Goal: Browse casually: Explore the website without a specific task or goal

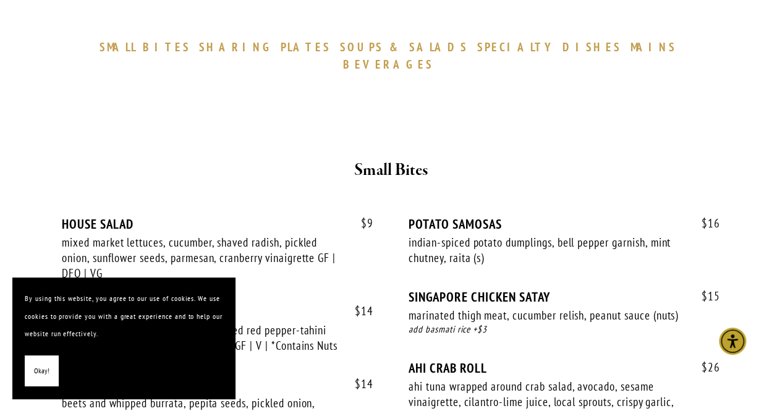
scroll to position [371, 0]
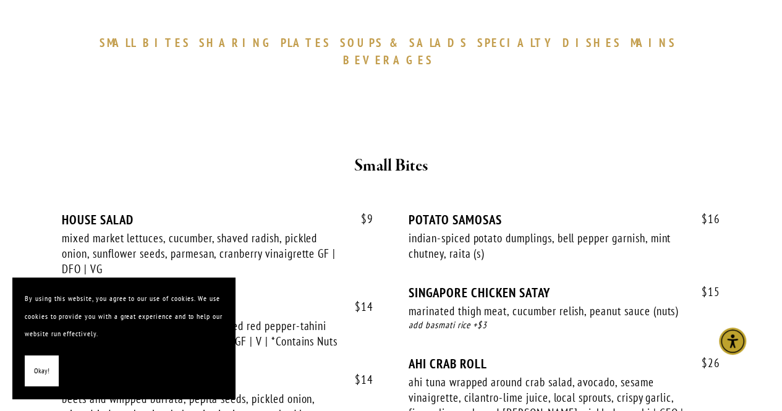
click at [49, 372] on button "Okay!" at bounding box center [42, 372] width 34 height 32
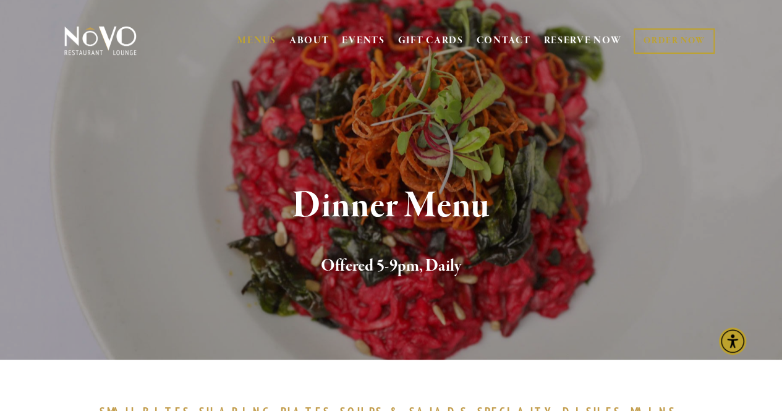
scroll to position [0, 0]
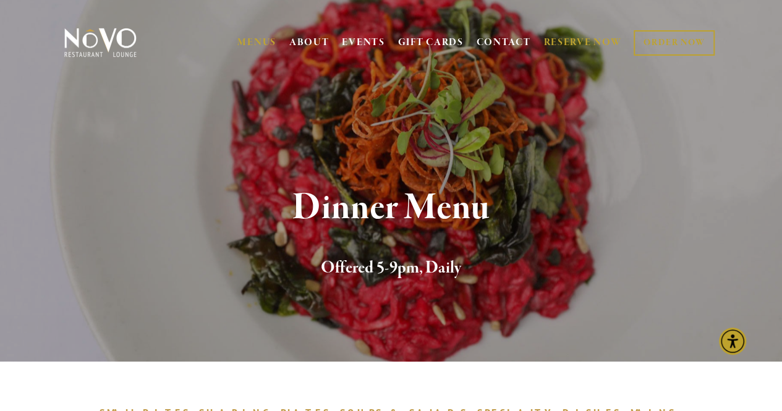
click at [597, 34] on link "RESERVE NOW" at bounding box center [583, 42] width 78 height 23
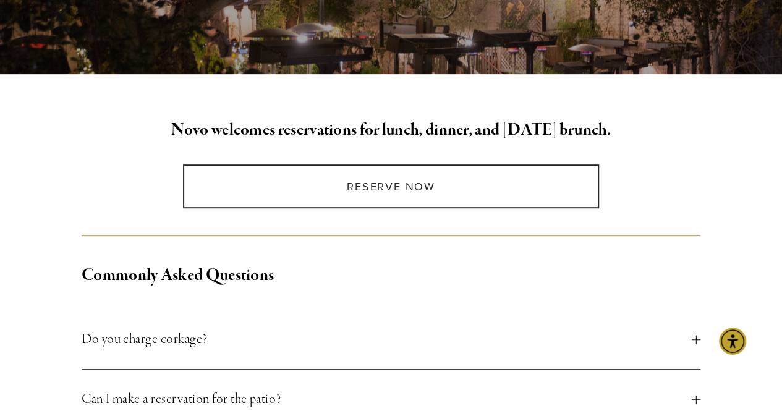
scroll to position [247, 0]
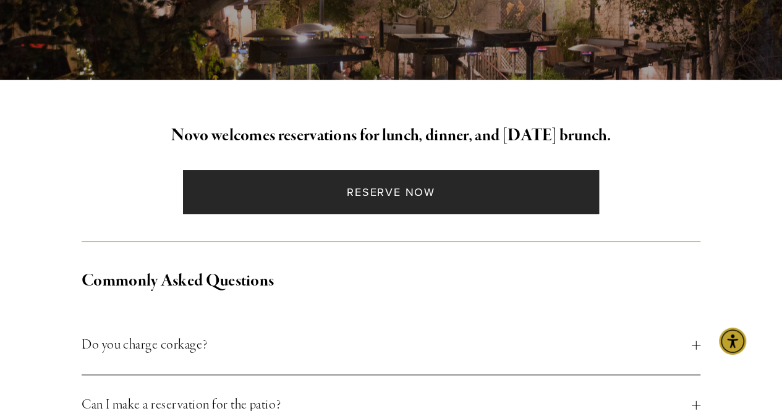
click at [415, 190] on link "Reserve Now" at bounding box center [391, 192] width 416 height 44
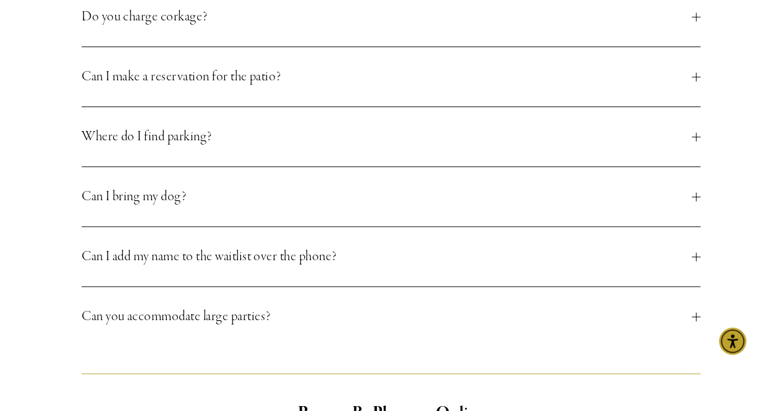
scroll to position [556, 0]
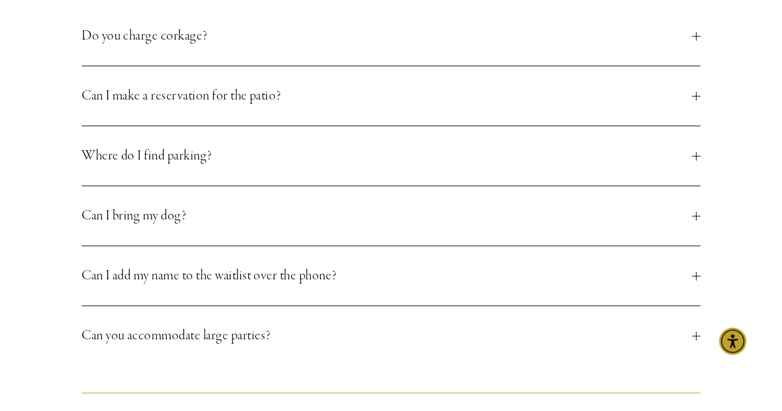
click at [527, 232] on button "Can I bring my dog?" at bounding box center [391, 215] width 619 height 59
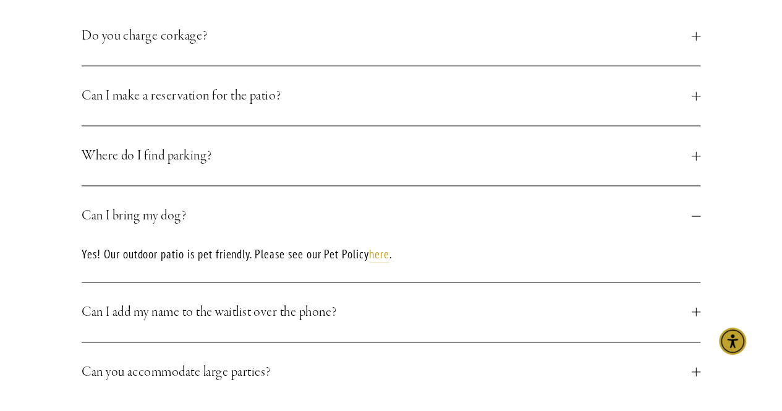
scroll to position [495, 0]
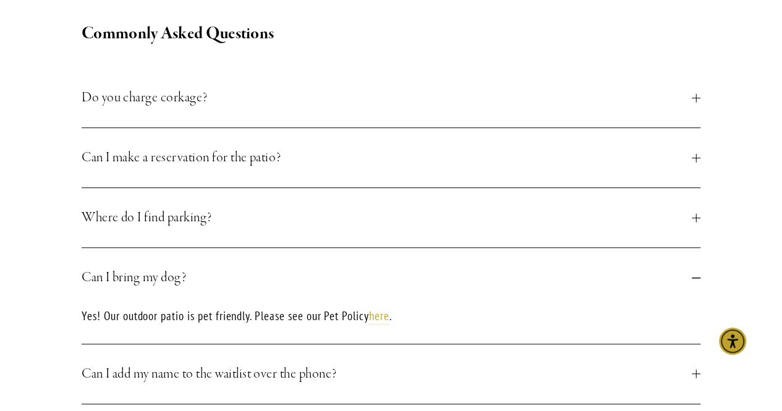
click at [258, 160] on span "Can I make a reservation for the patio?" at bounding box center [387, 158] width 610 height 22
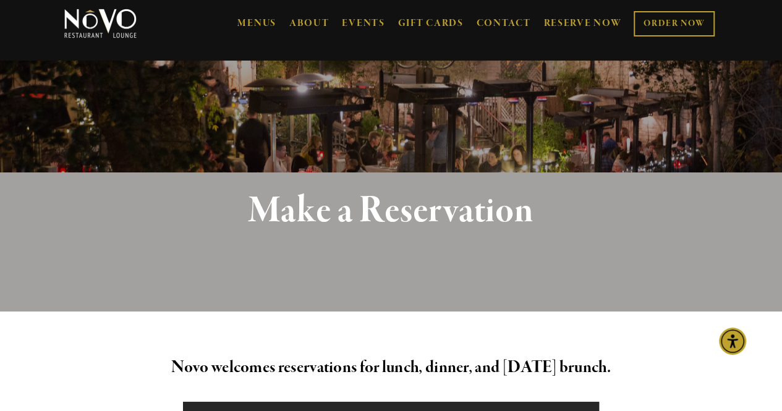
scroll to position [0, 0]
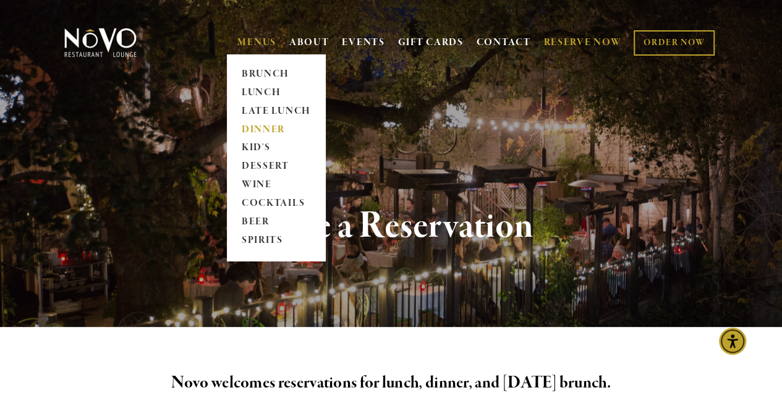
click at [267, 127] on link "DINNER" at bounding box center [275, 130] width 77 height 19
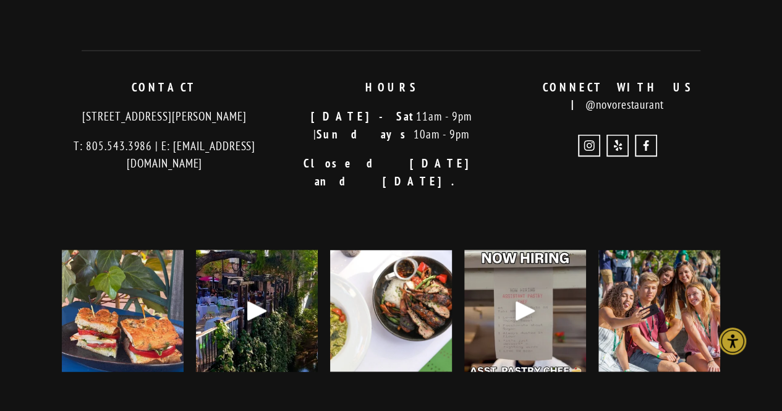
scroll to position [3502, 0]
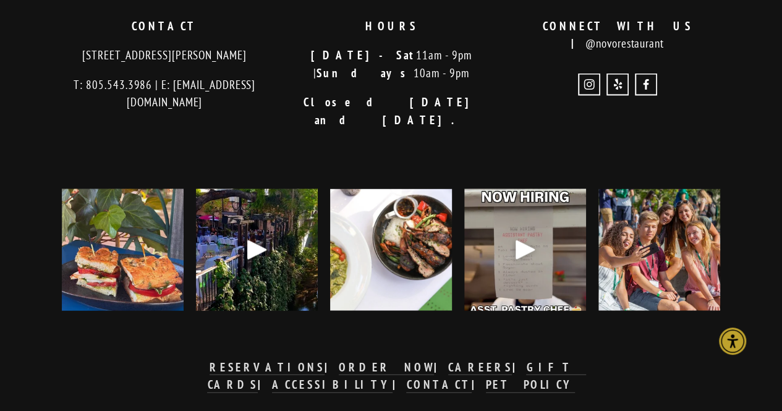
click at [122, 211] on img at bounding box center [123, 249] width 122 height 152
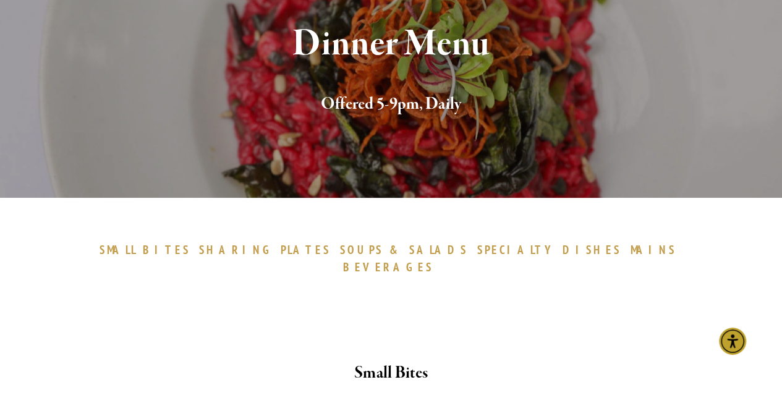
scroll to position [185, 0]
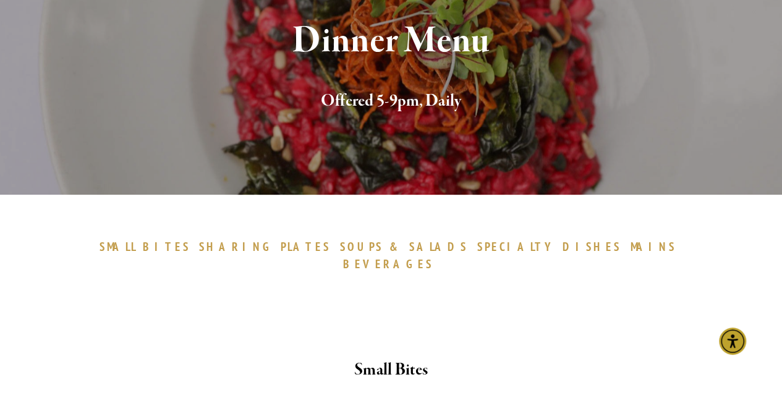
click at [477, 242] on span "SPECIALTY" at bounding box center [516, 246] width 79 height 15
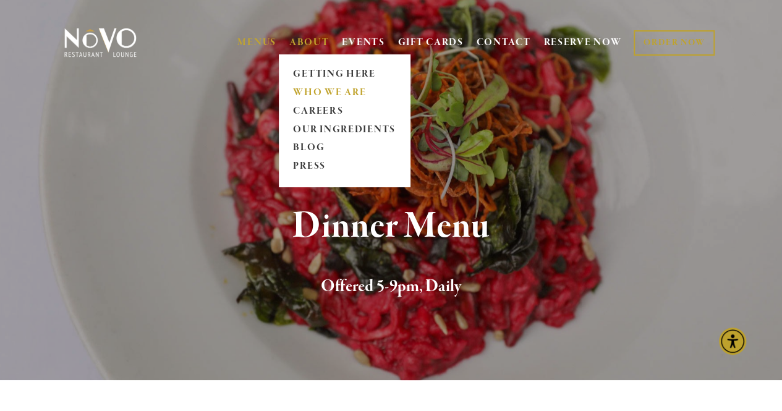
click at [324, 89] on link "WHO WE ARE" at bounding box center [344, 92] width 110 height 19
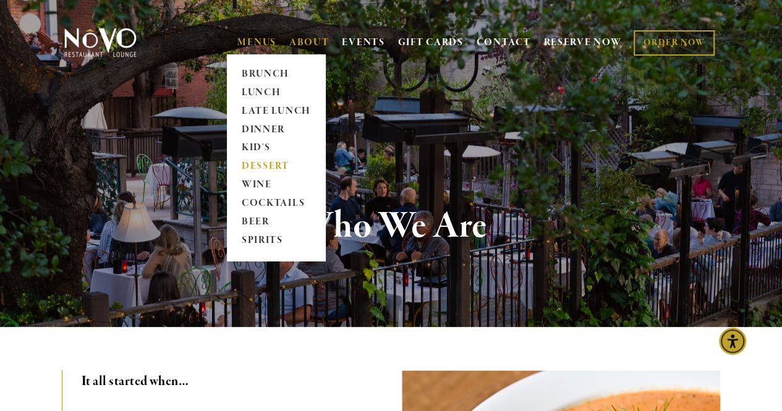
click at [265, 164] on link "DESSERT" at bounding box center [275, 167] width 77 height 19
